Goal: Find contact information: Find contact information

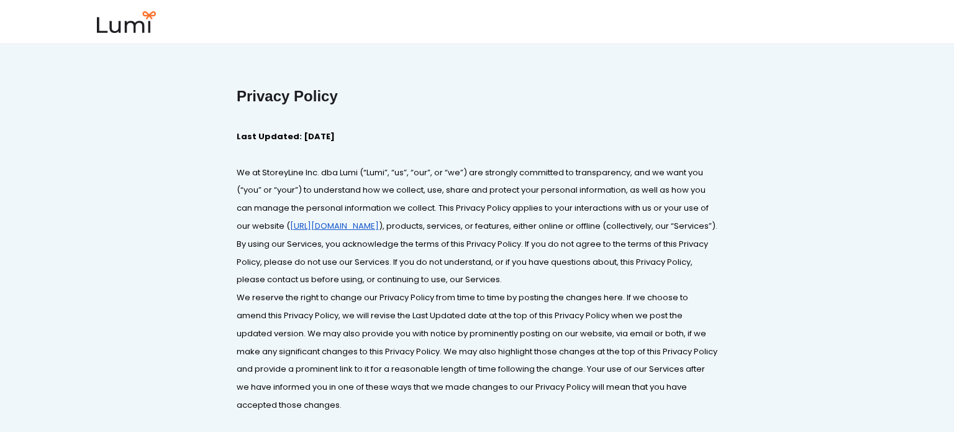
drag, startPoint x: 265, startPoint y: 173, endPoint x: 358, endPoint y: 171, distance: 93.8
click at [358, 171] on font "We at StoreyLine Inc. dba Lumi (“Lumi”, “us”, “our”, or “we”) are strongly comm…" at bounding box center [474, 198] width 474 height 65
drag, startPoint x: 264, startPoint y: 175, endPoint x: 358, endPoint y: 173, distance: 94.4
click at [358, 173] on font "We at StoreyLine Inc. dba Lumi (“Lumi”, “us”, “our”, or “we”) are strongly comm…" at bounding box center [474, 198] width 474 height 65
copy font "StoreyLine Inc. dba Lumi"
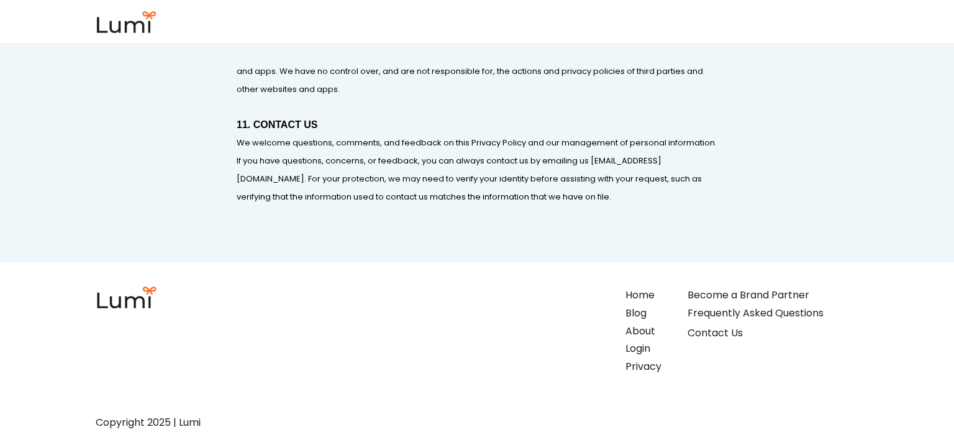
scroll to position [4298, 0]
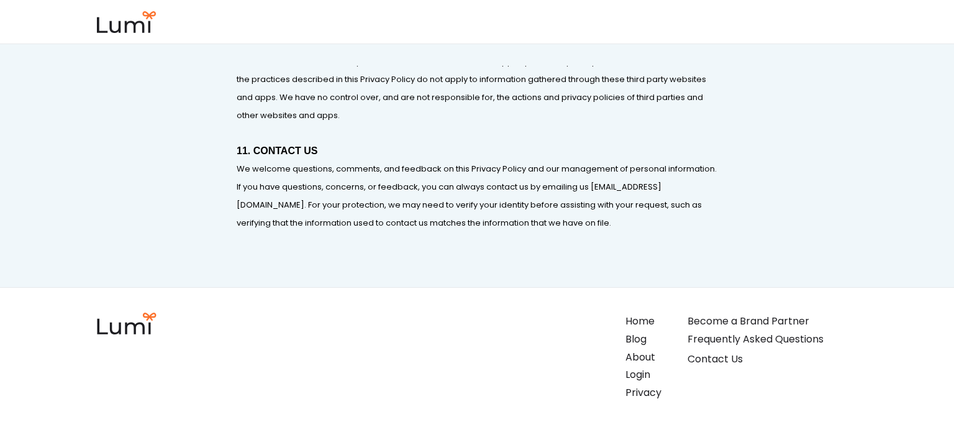
click at [724, 368] on div "Contact Us" at bounding box center [773, 359] width 171 height 18
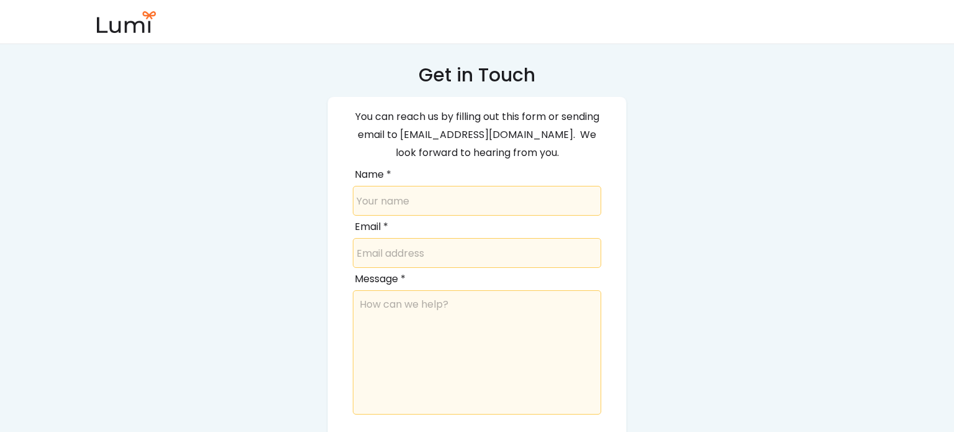
scroll to position [134, 0]
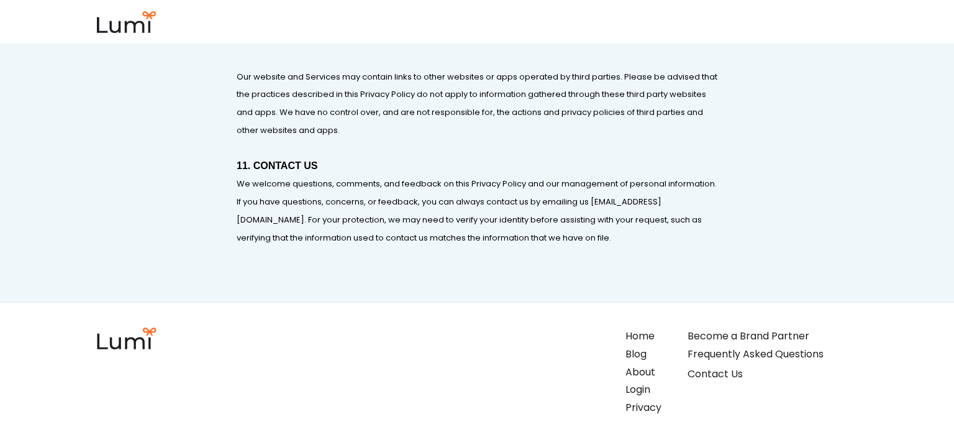
scroll to position [4343, 0]
